Goal: Check status: Check status

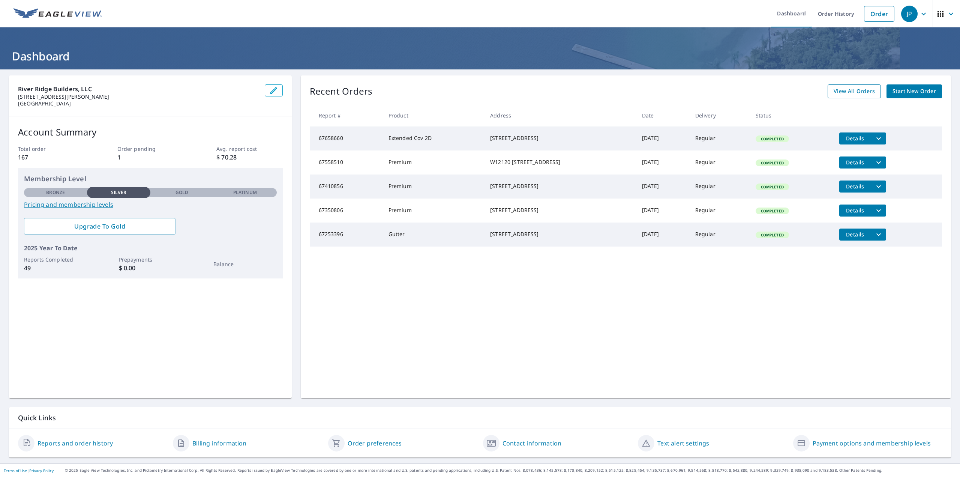
click at [854, 89] on span "View All Orders" at bounding box center [854, 91] width 41 height 9
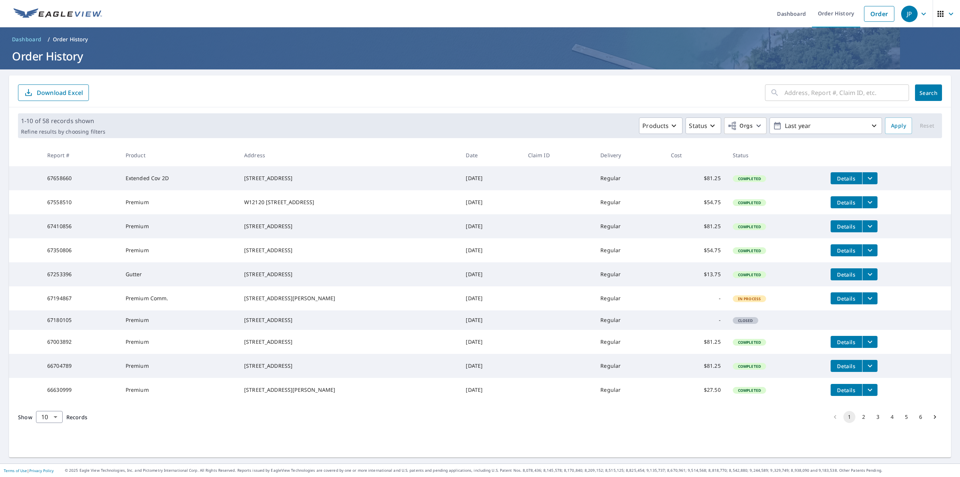
scroll to position [9, 0]
click at [858, 423] on button "2" at bounding box center [864, 417] width 12 height 12
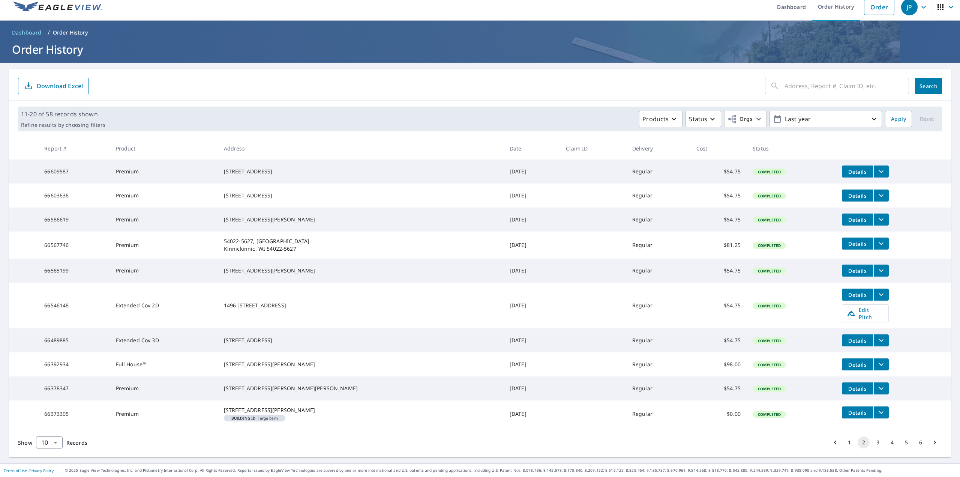
scroll to position [30, 0]
click at [873, 444] on button "3" at bounding box center [878, 442] width 12 height 12
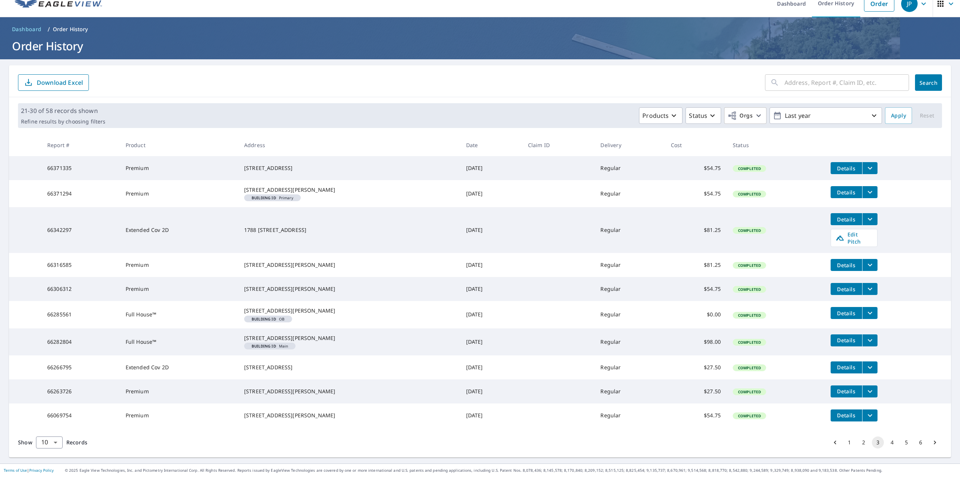
scroll to position [45, 0]
click at [887, 445] on button "4" at bounding box center [892, 442] width 12 height 12
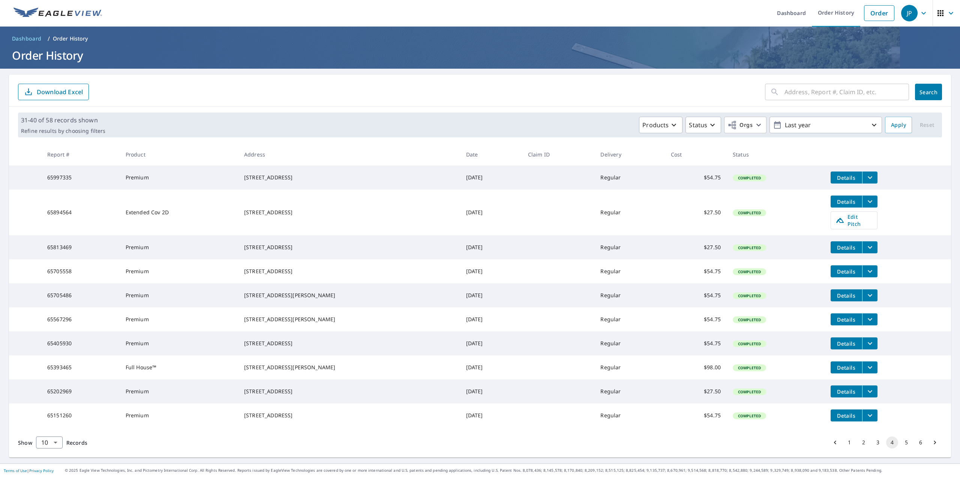
scroll to position [22, 0]
click at [904, 443] on button "5" at bounding box center [907, 442] width 12 height 12
